Goal: Information Seeking & Learning: Learn about a topic

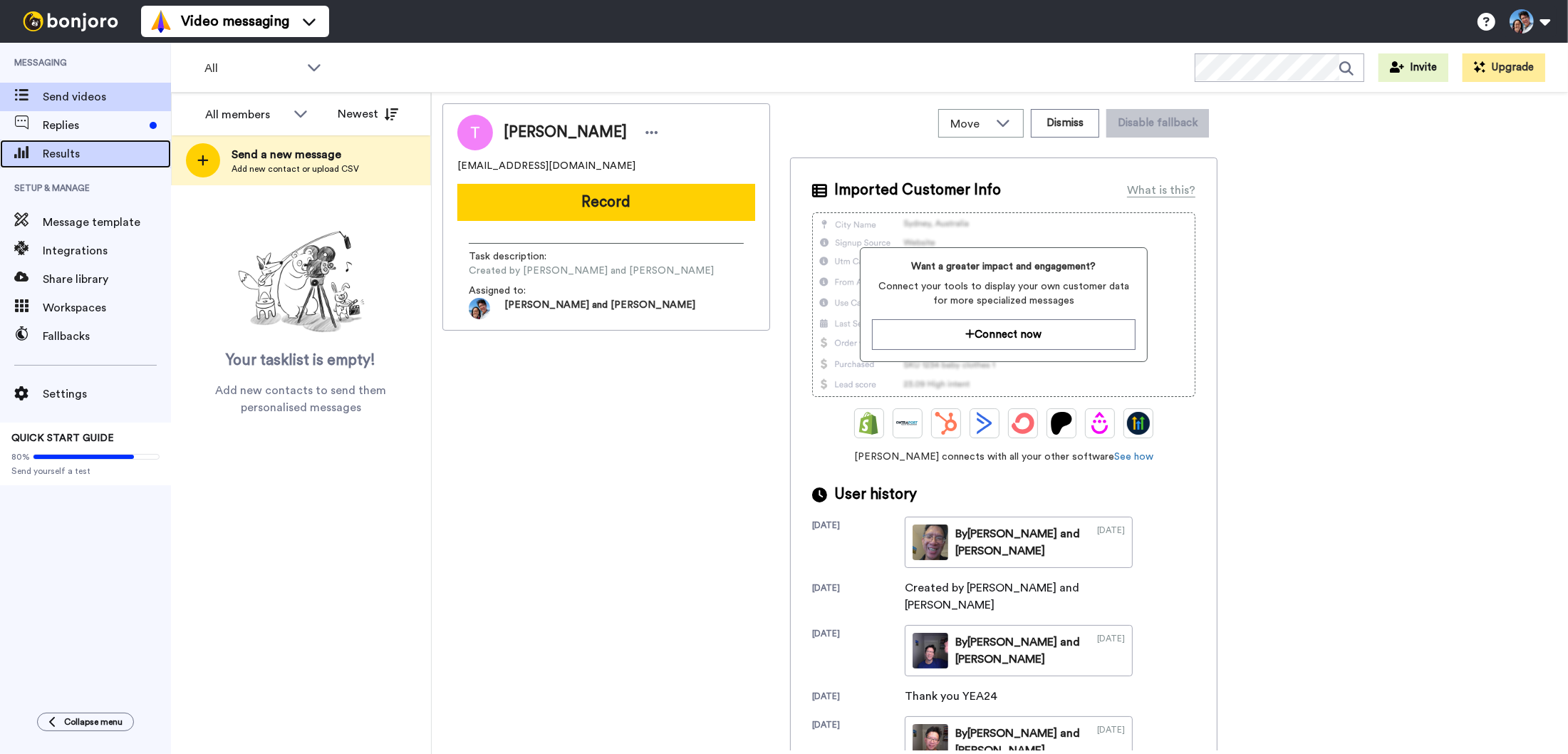
click at [104, 159] on span "Results" at bounding box center [106, 154] width 128 height 17
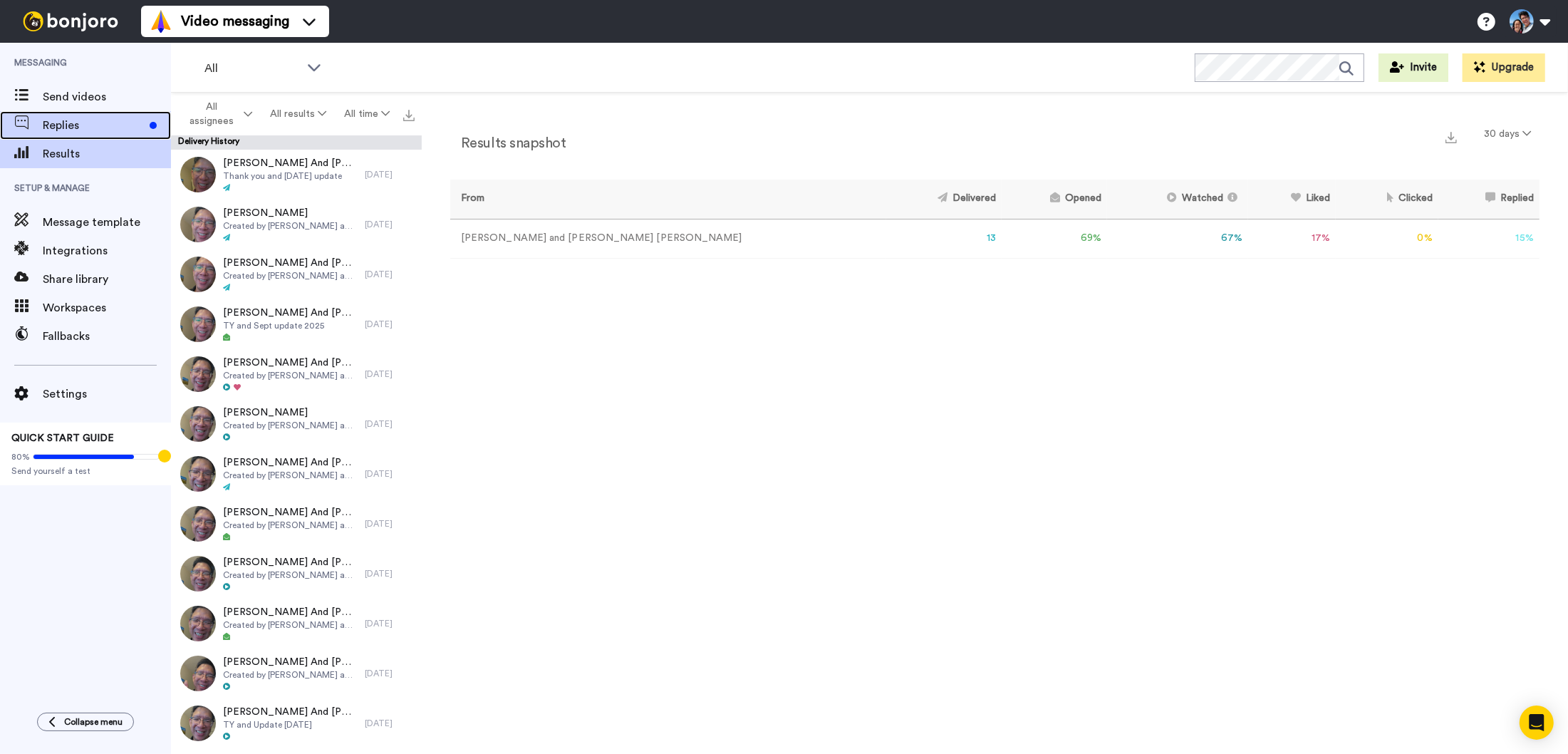
click at [82, 136] on div "Replies" at bounding box center [85, 125] width 171 height 28
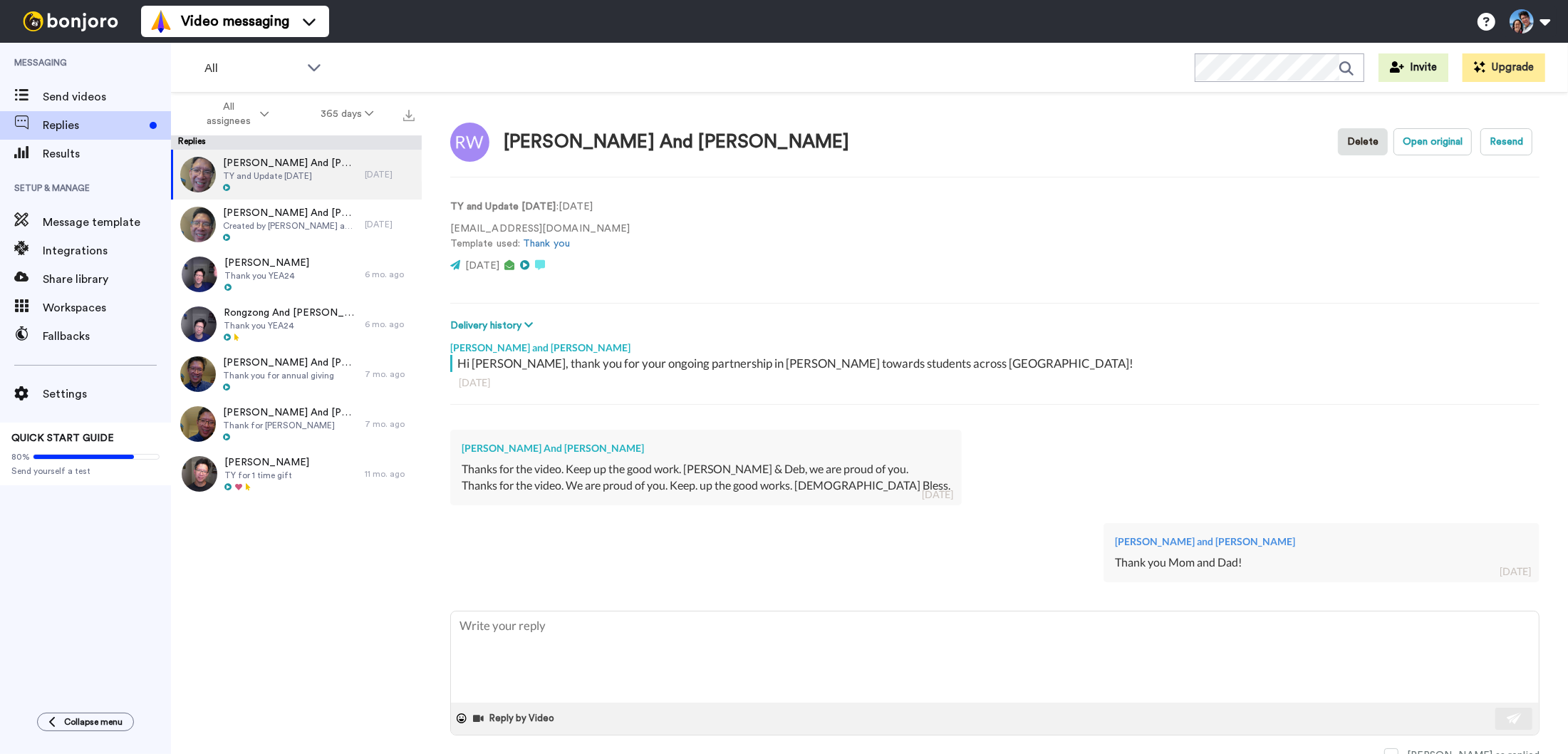
scroll to position [9, 0]
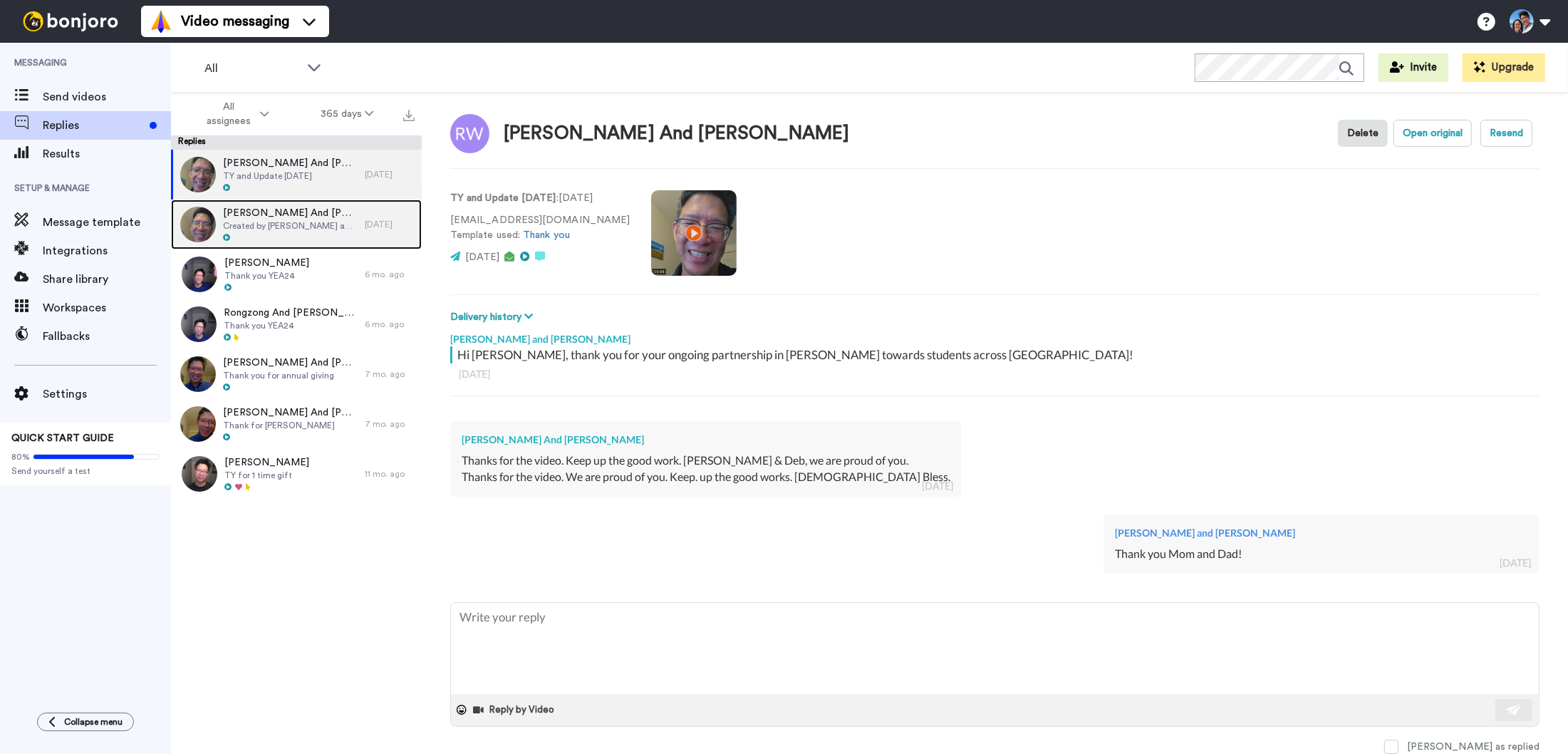
click at [263, 243] on div "Brian And Elaine Allen Created by Joshua and Deborah Wong" at bounding box center [268, 224] width 194 height 50
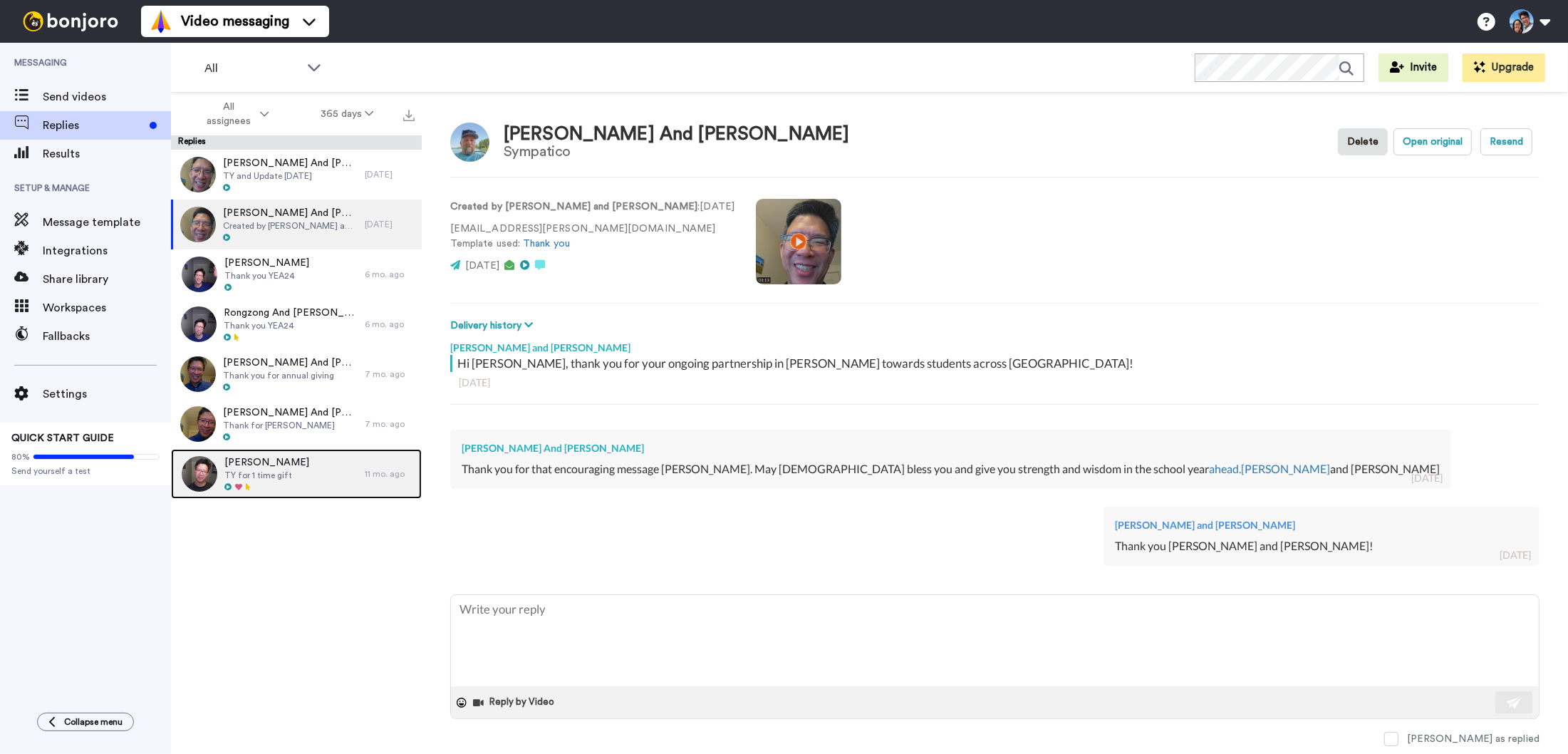
click at [275, 490] on div at bounding box center [267, 487] width 85 height 10
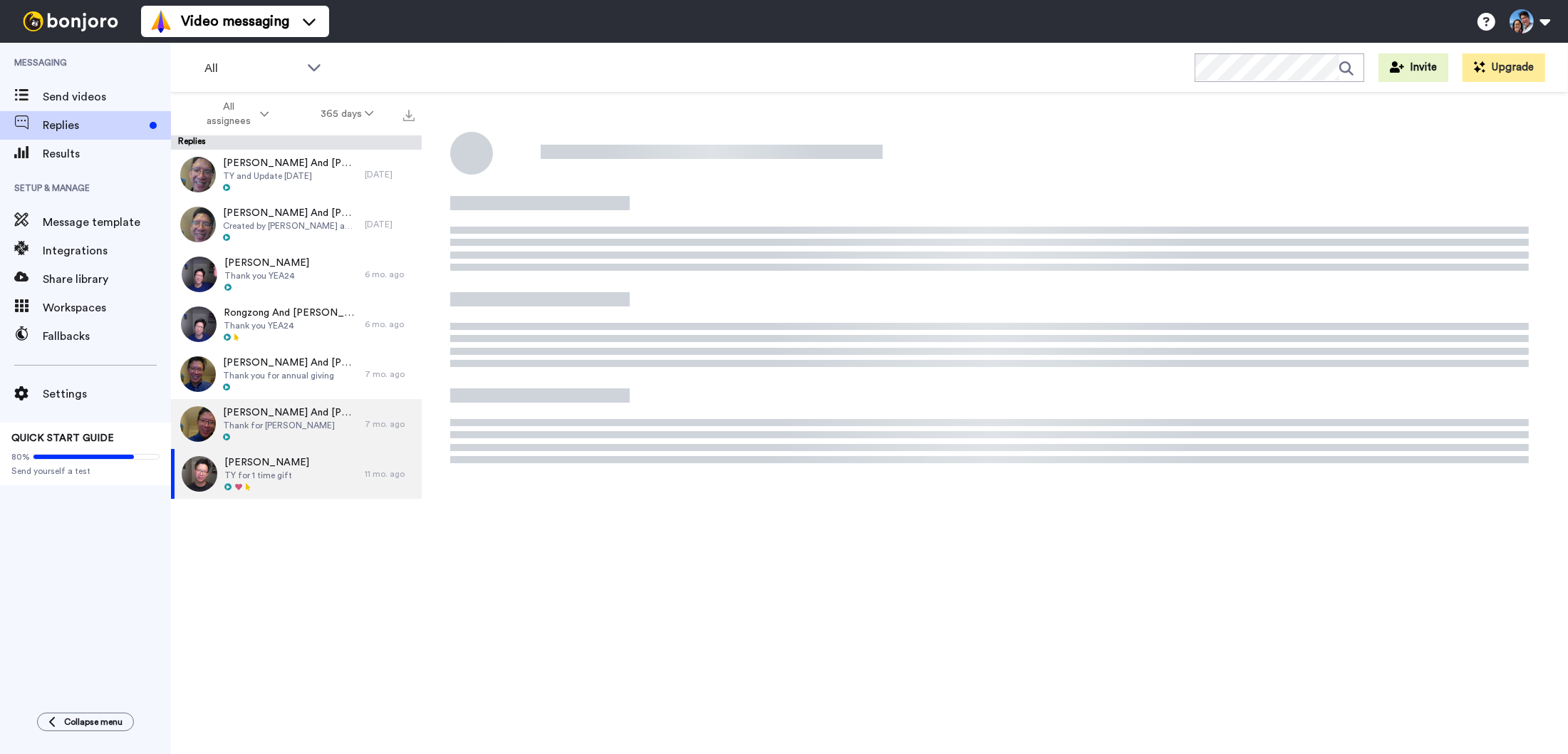
type textarea "x"
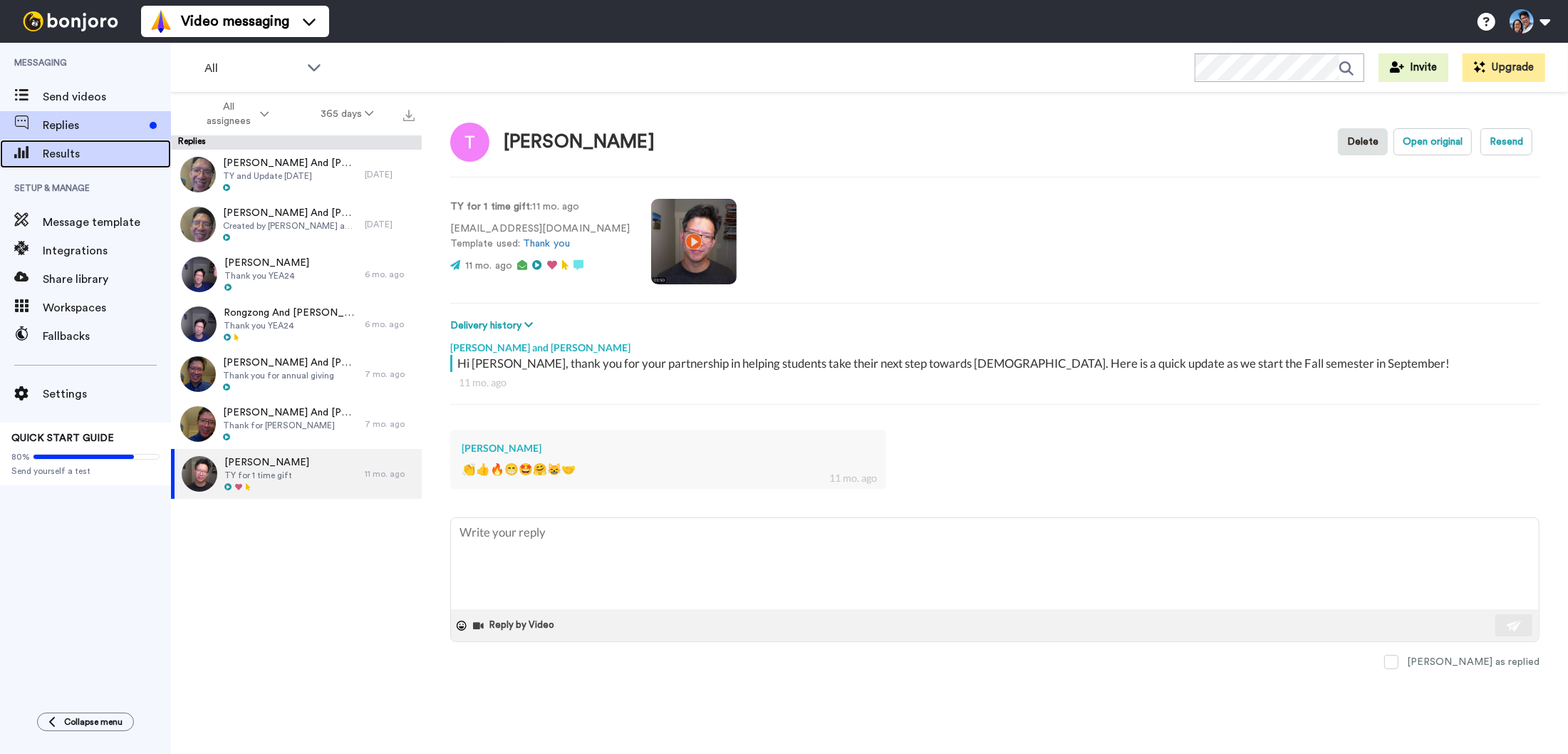
click at [96, 163] on div "Results" at bounding box center [85, 154] width 171 height 28
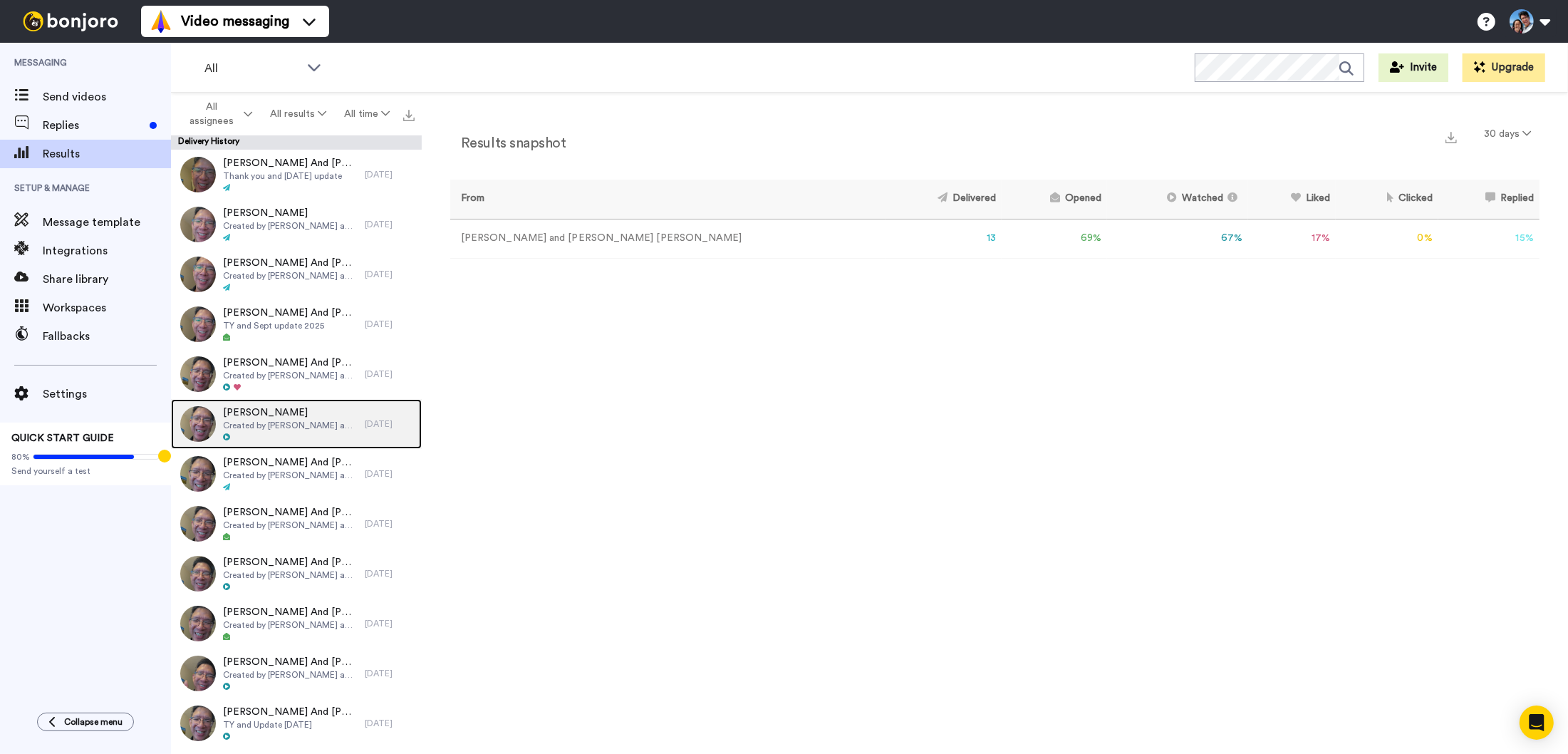
click at [328, 442] on div at bounding box center [290, 437] width 135 height 10
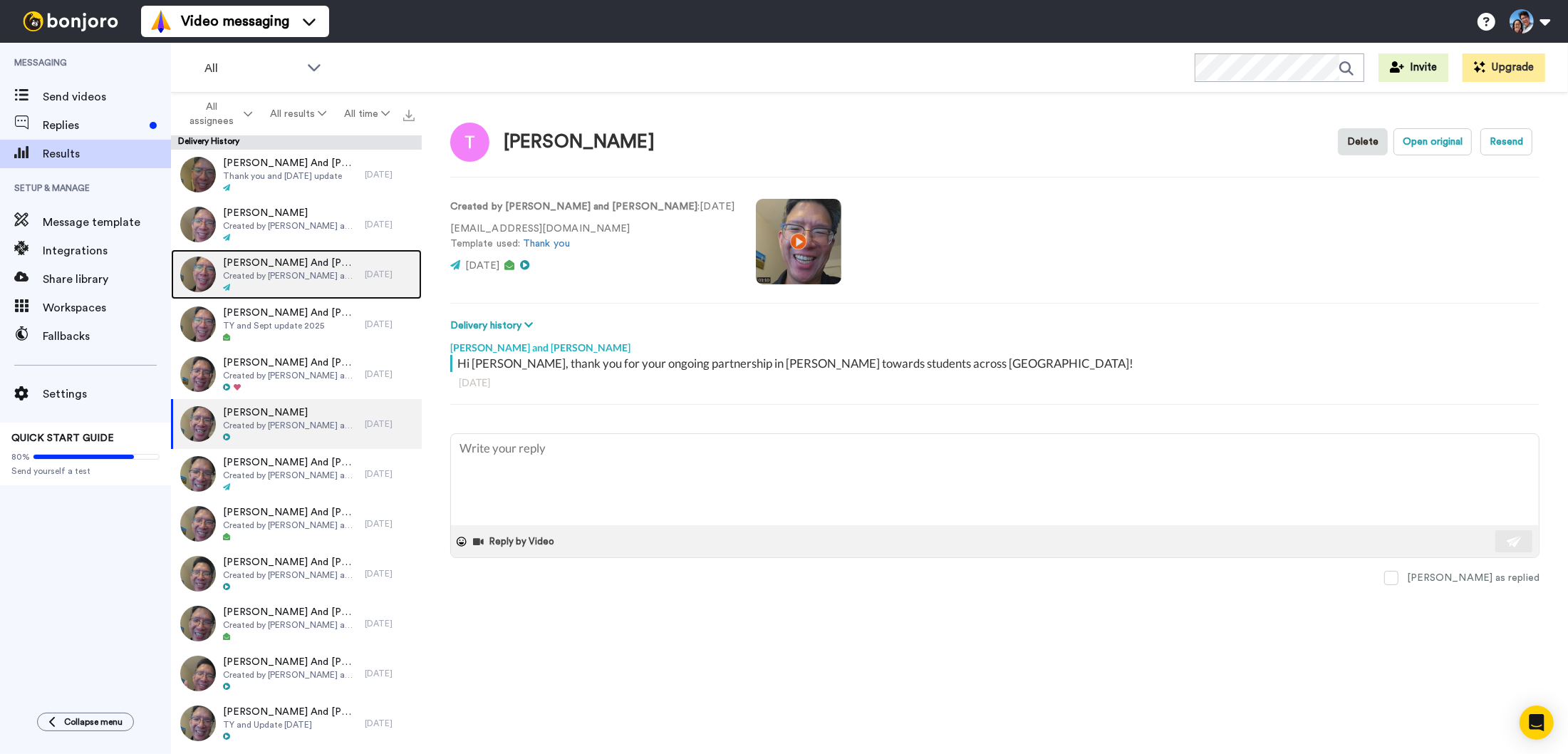
click at [296, 280] on span "Created by Joshua and Deborah Wong" at bounding box center [290, 275] width 135 height 11
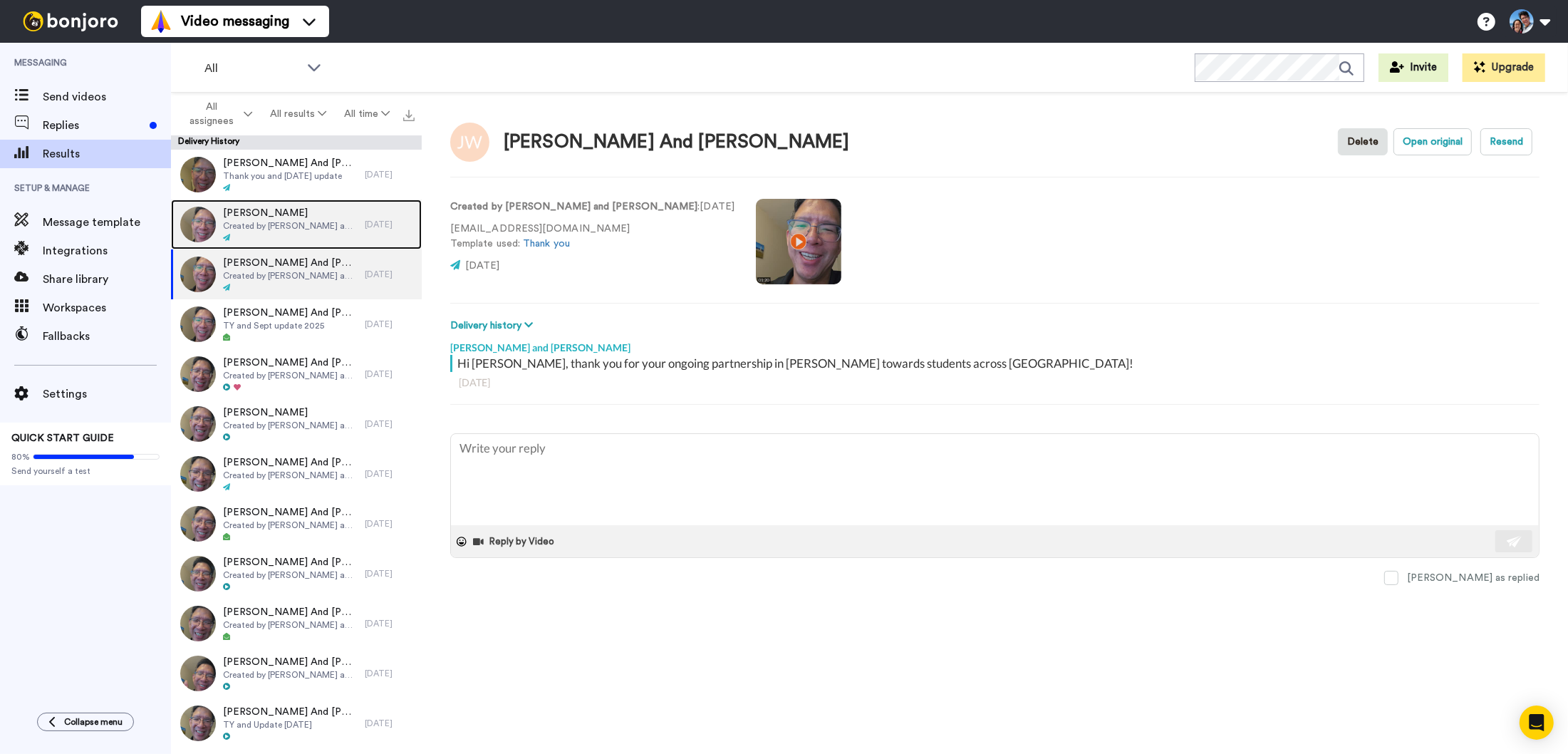
click at [307, 223] on span "Created by [PERSON_NAME] and [PERSON_NAME]" at bounding box center [290, 226] width 135 height 11
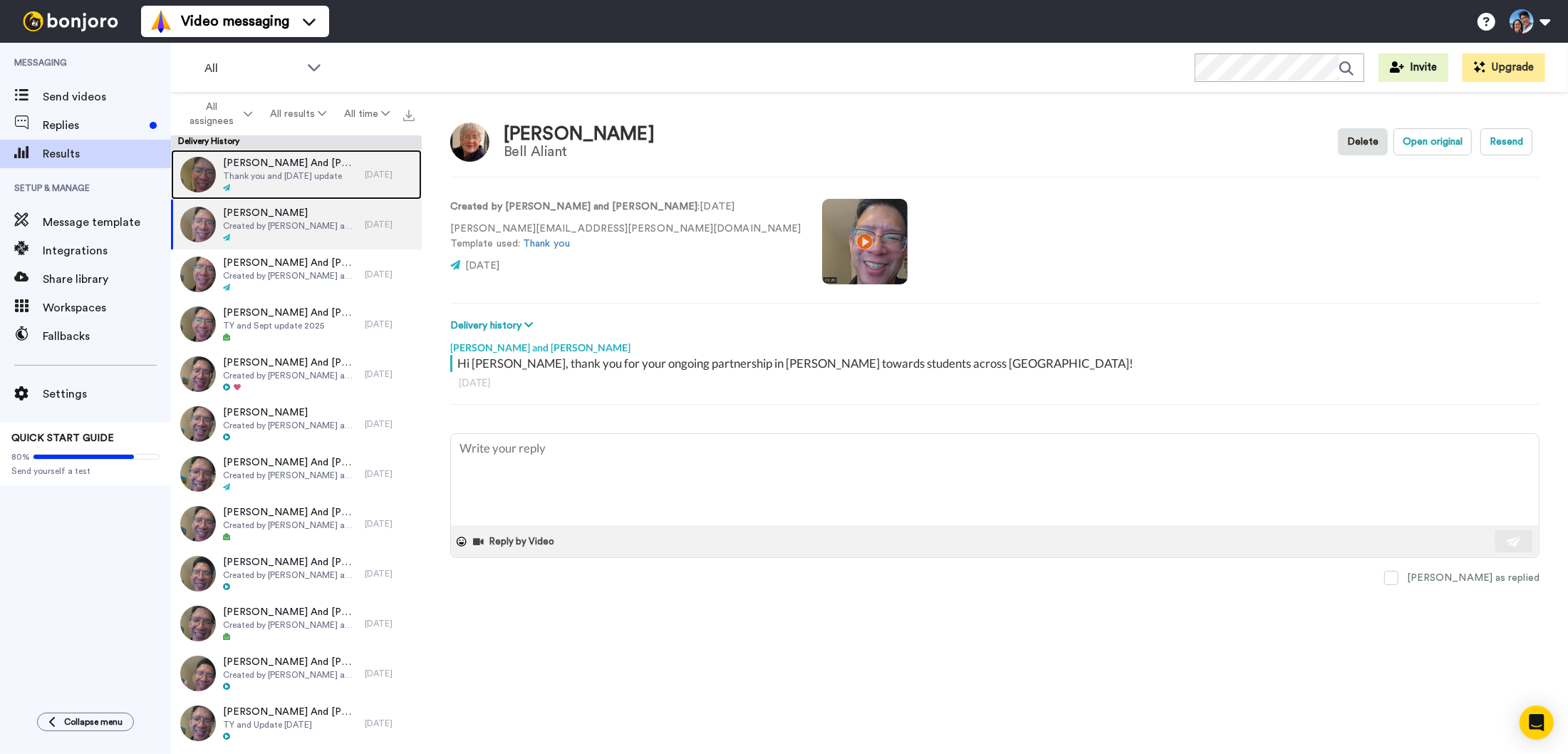
click at [315, 170] on span "Thank you and [DATE] update" at bounding box center [290, 176] width 135 height 11
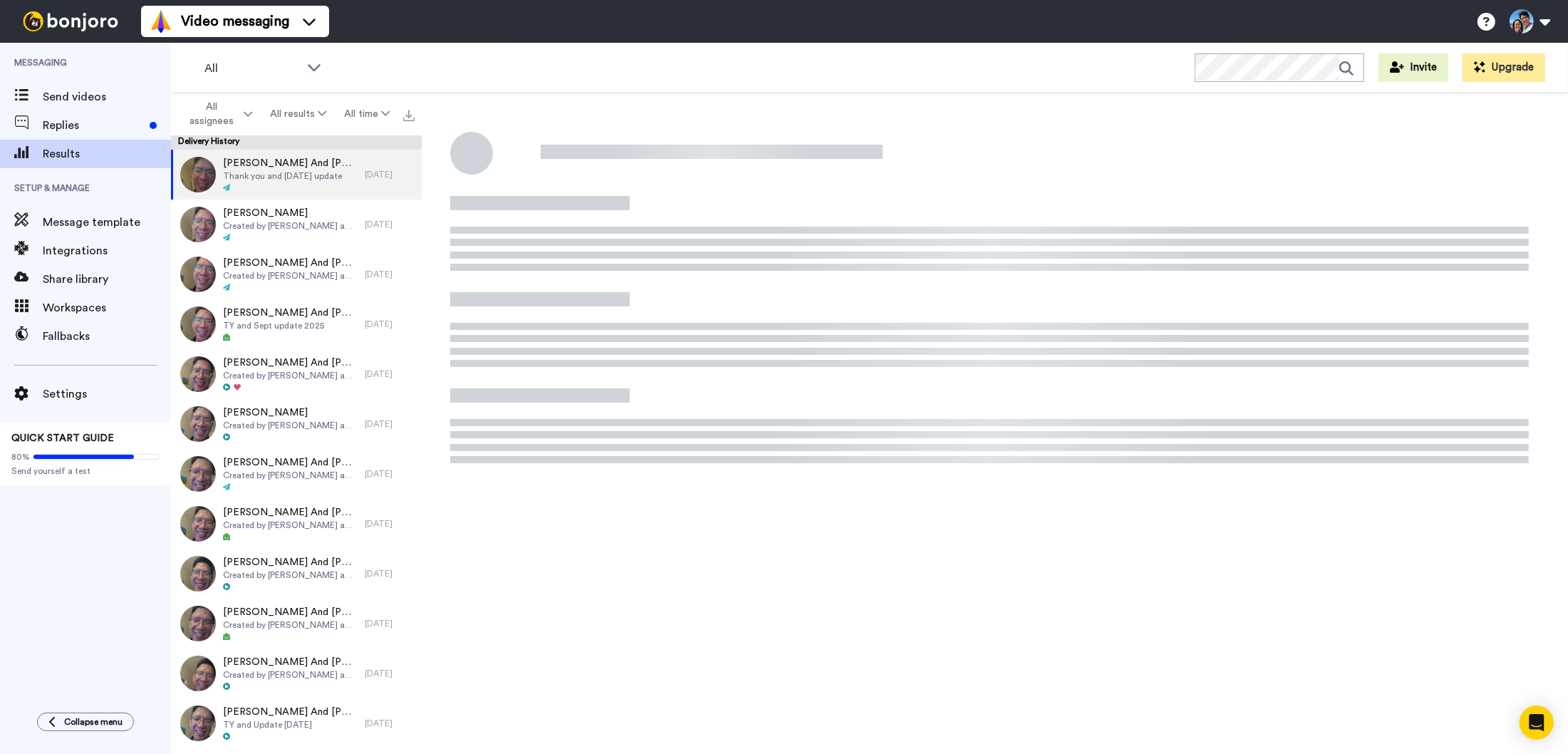
type textarea "x"
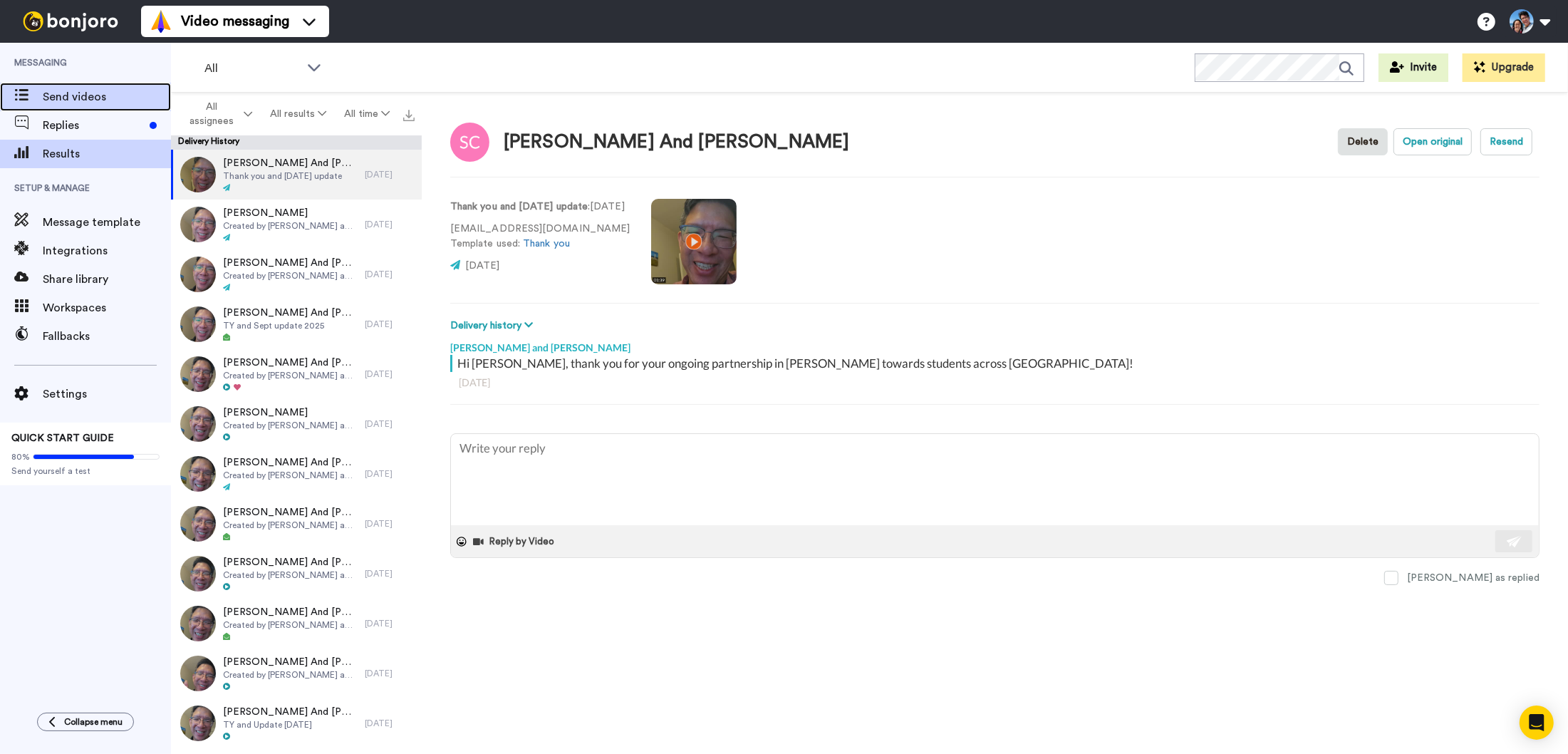
click at [103, 102] on span "Send videos" at bounding box center [106, 97] width 128 height 17
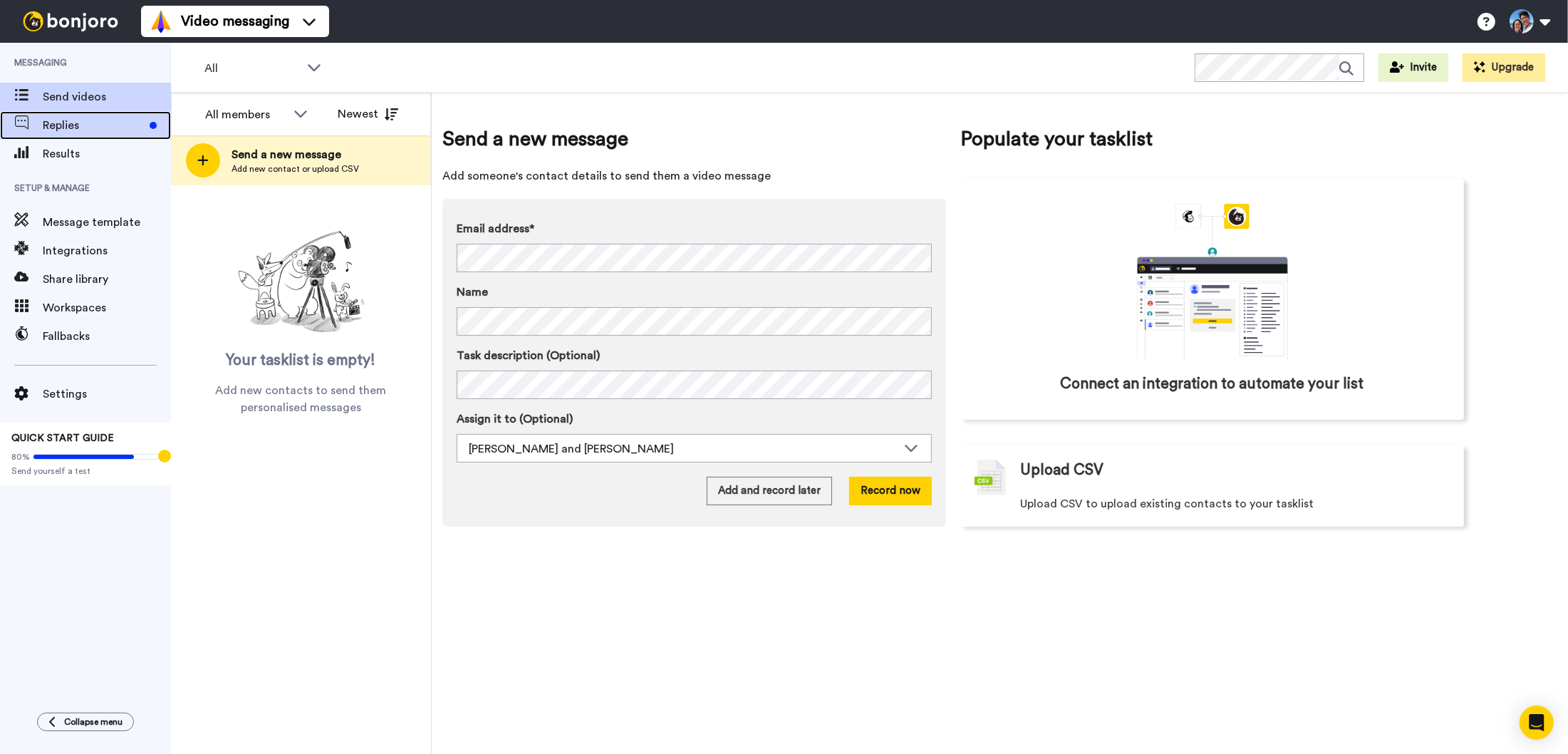
click at [111, 133] on span "Replies" at bounding box center [93, 125] width 101 height 17
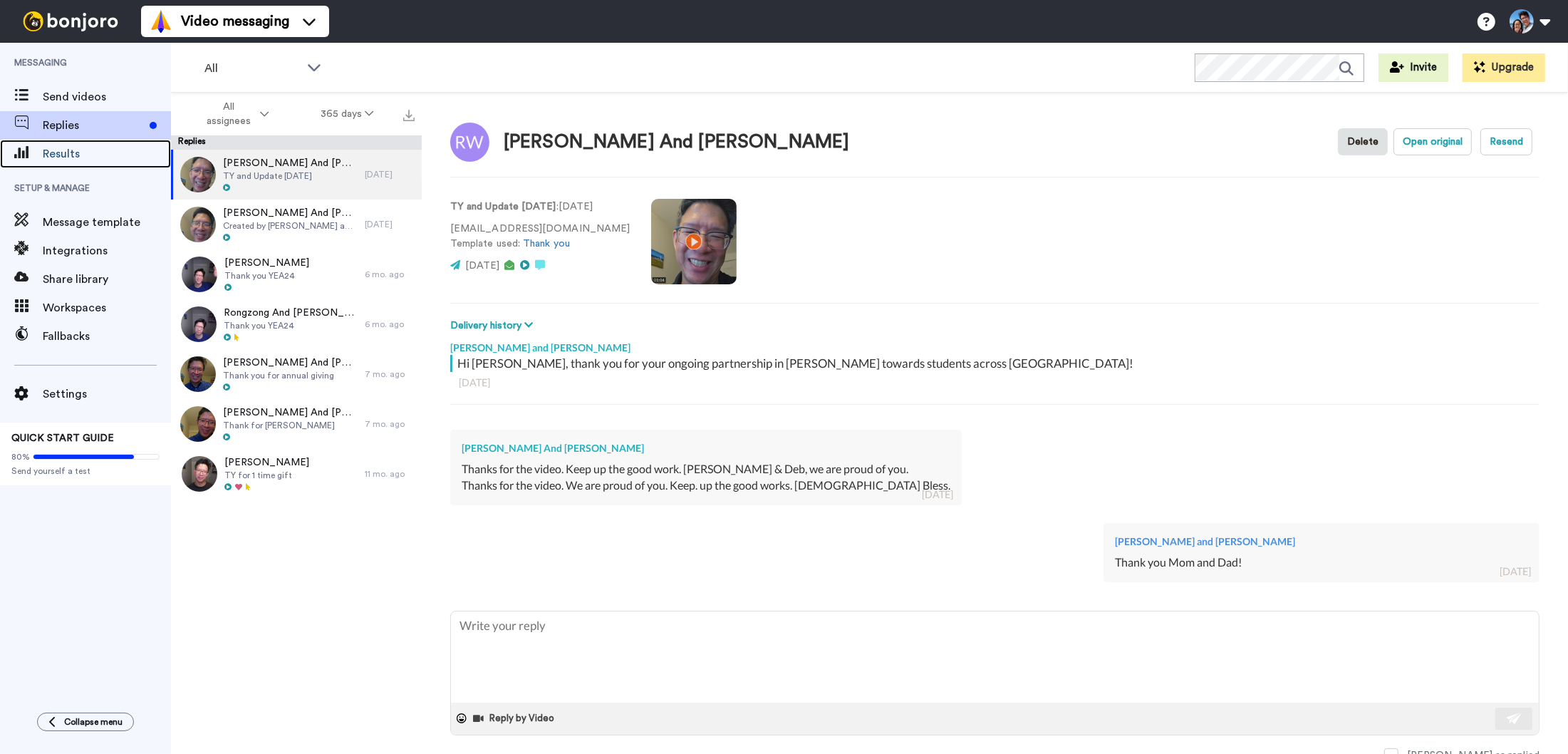
click at [106, 151] on span "Results" at bounding box center [106, 154] width 128 height 17
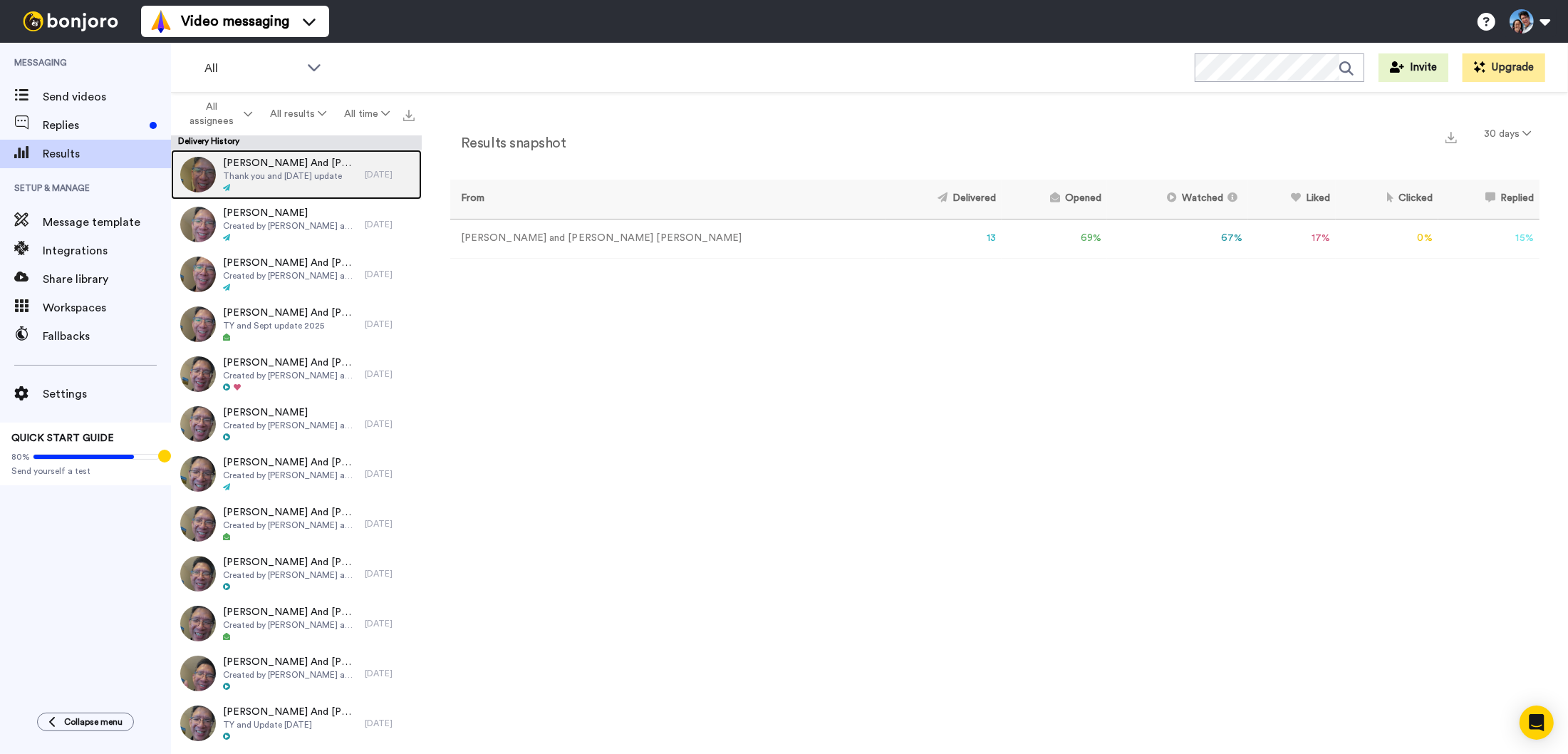
click at [348, 170] on div "[PERSON_NAME] And [PERSON_NAME] Thank you and [DATE] update" at bounding box center [268, 174] width 194 height 50
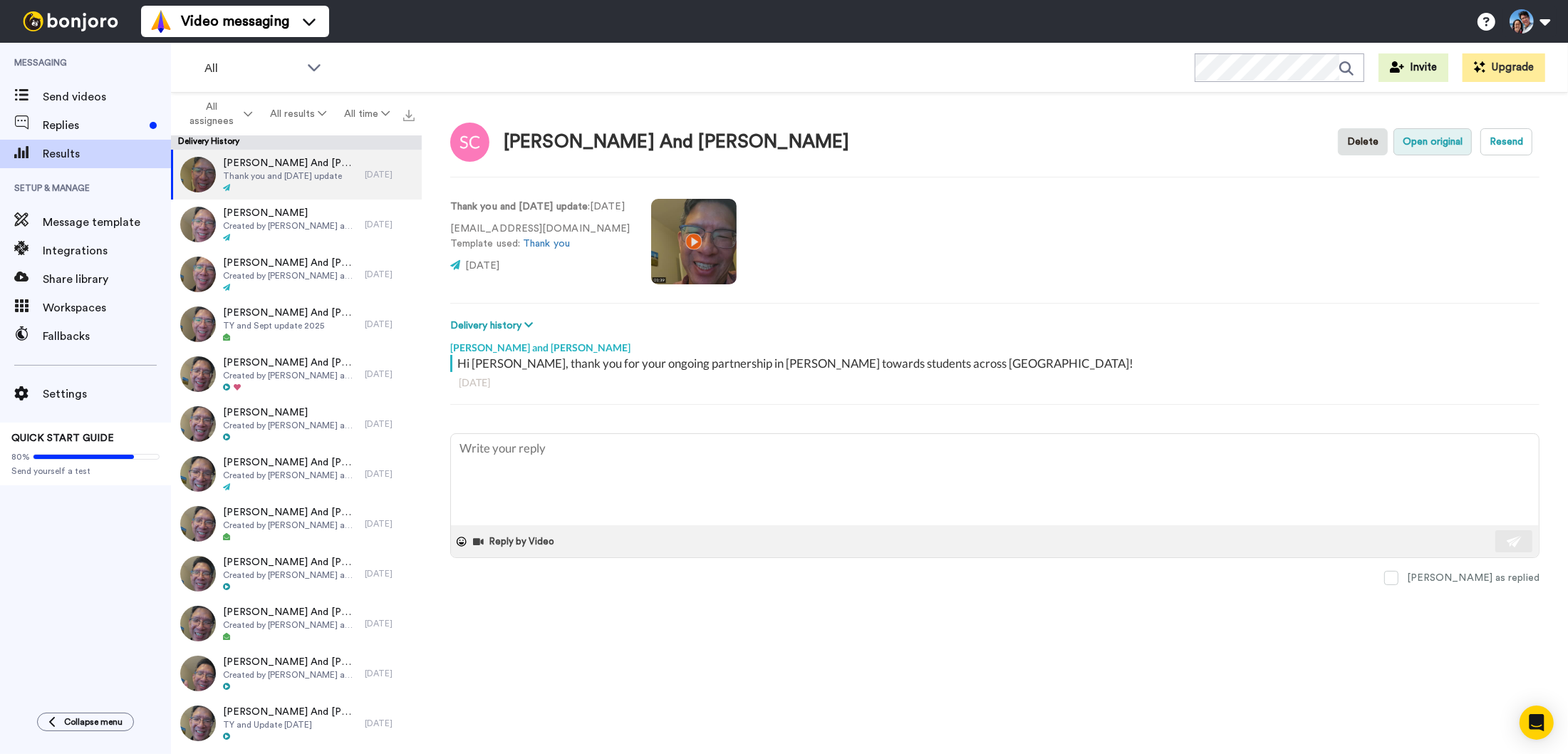
click at [1441, 147] on button "Open original" at bounding box center [1432, 142] width 78 height 27
type textarea "x"
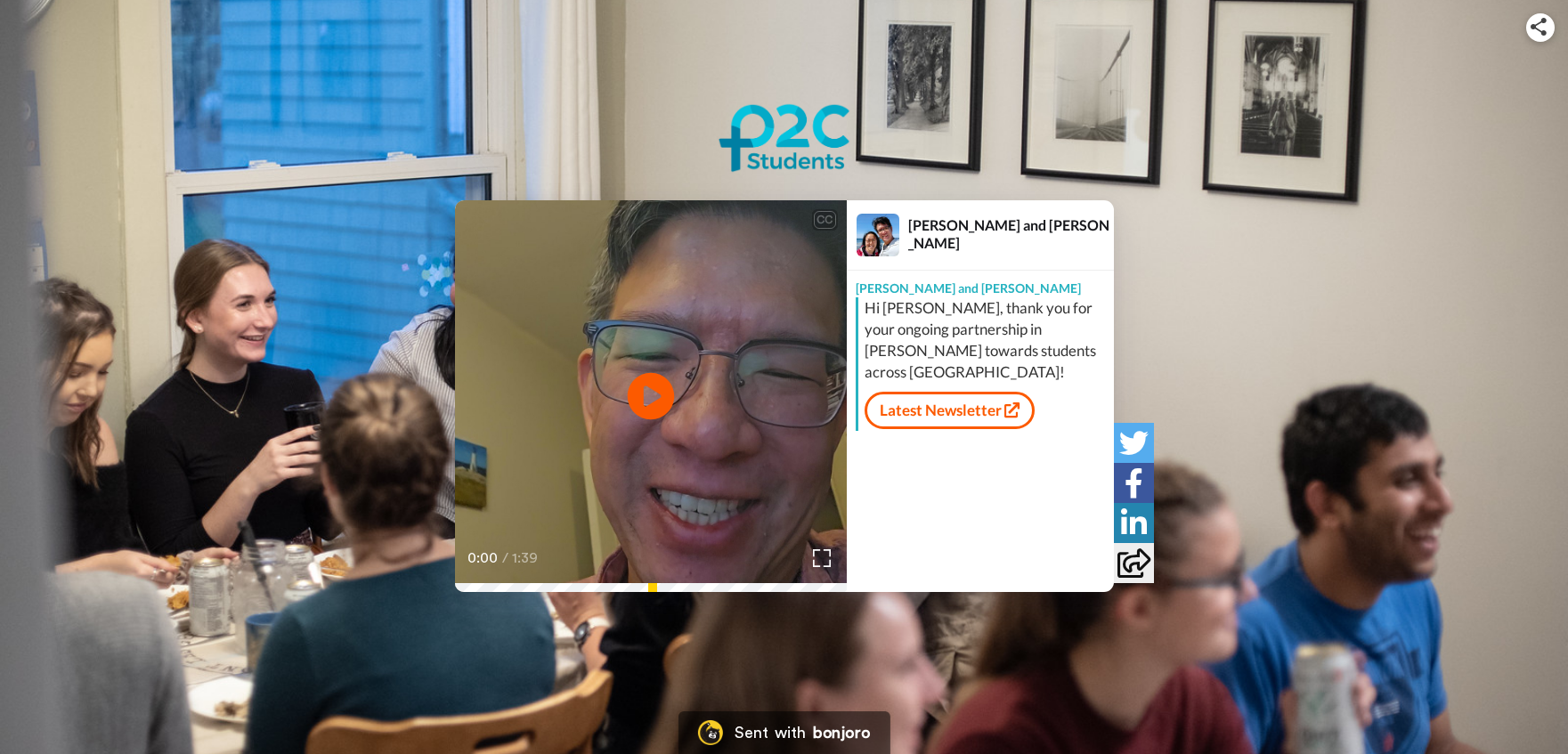
click at [628, 405] on icon "Play/Pause" at bounding box center [650, 396] width 47 height 85
click at [822, 549] on img at bounding box center [821, 558] width 19 height 19
click at [1269, 225] on div "CC Play/Pause Just last Tuesday, I met with Susan, one of our student leaders a…" at bounding box center [784, 396] width 1568 height 392
